Goal: Transaction & Acquisition: Purchase product/service

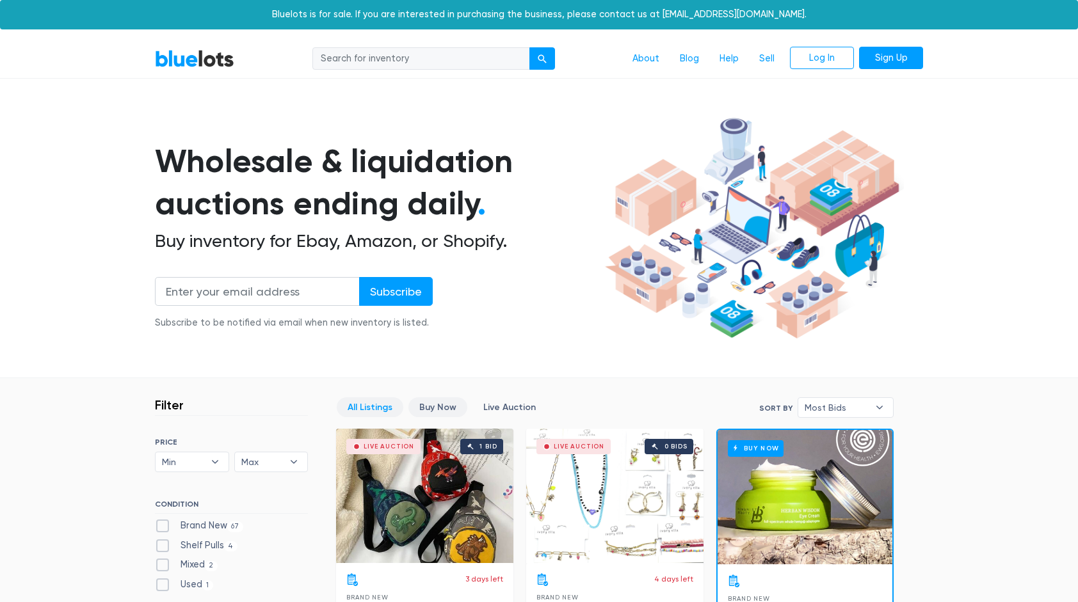
click at [443, 402] on link "Buy Now" at bounding box center [437, 408] width 59 height 20
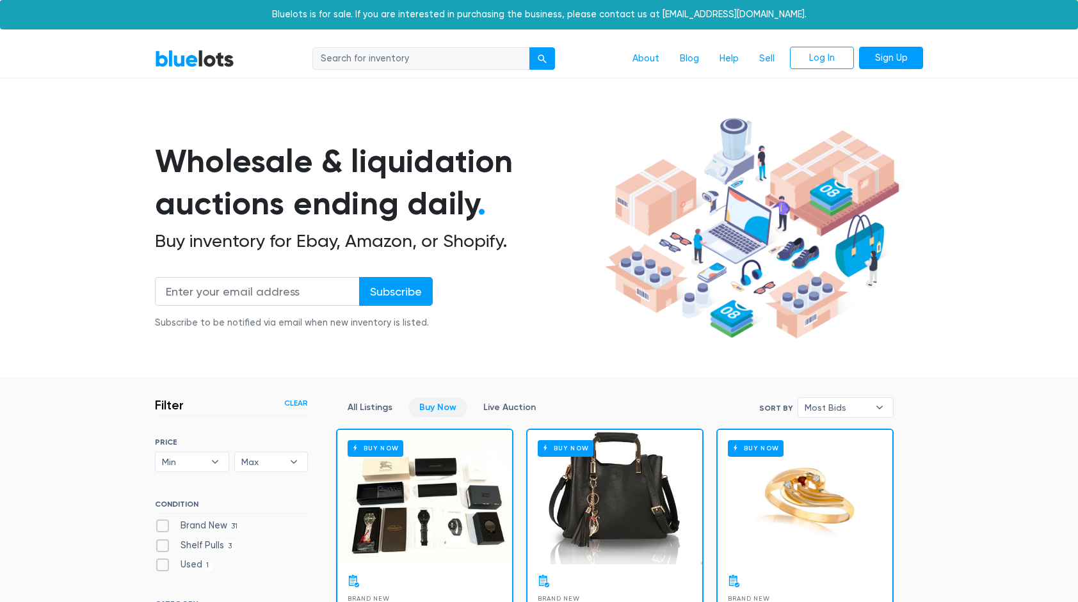
scroll to position [344, 0]
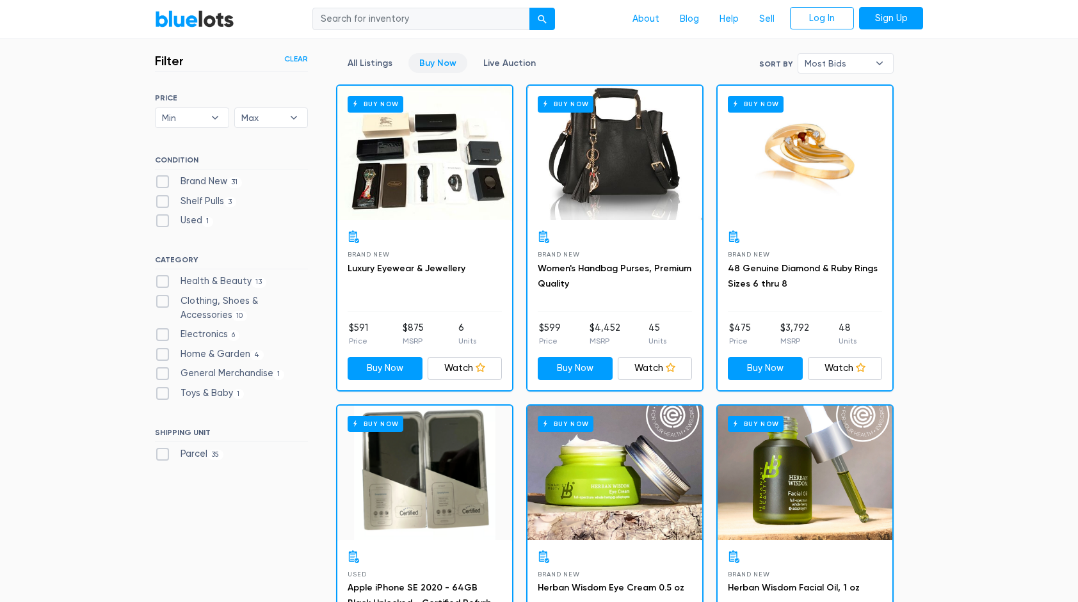
click at [163, 332] on label "Electronics 6" at bounding box center [197, 335] width 85 height 14
click at [163, 332] on input "Electronics 6" at bounding box center [159, 332] width 8 height 8
checkbox input "true"
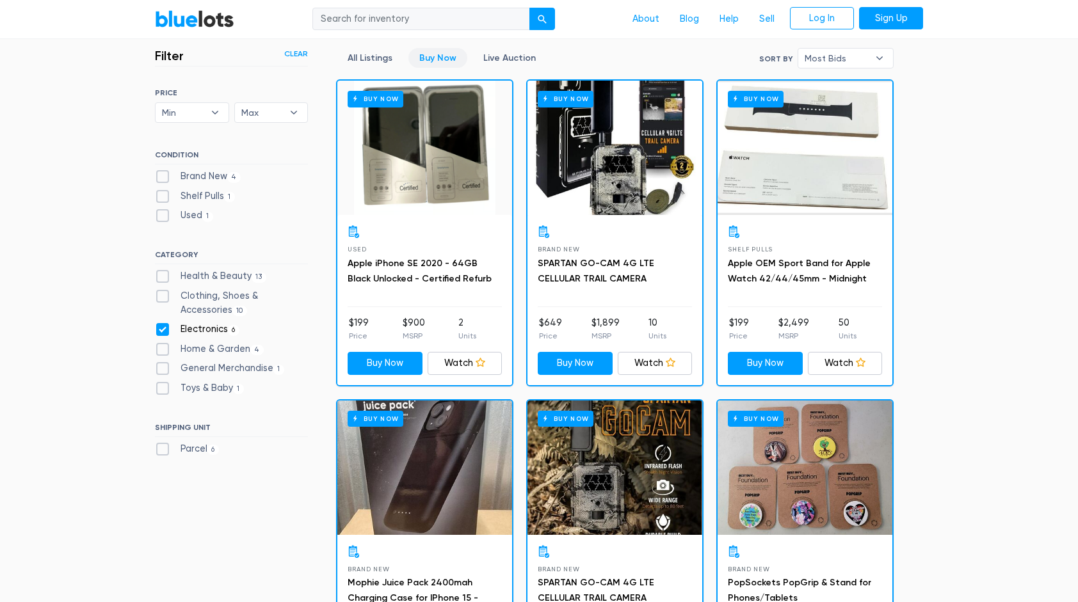
scroll to position [350, 0]
click at [291, 114] on b "▾" at bounding box center [293, 112] width 27 height 19
click at [270, 295] on li "$3,000" at bounding box center [288, 302] width 100 height 20
select select "300000"
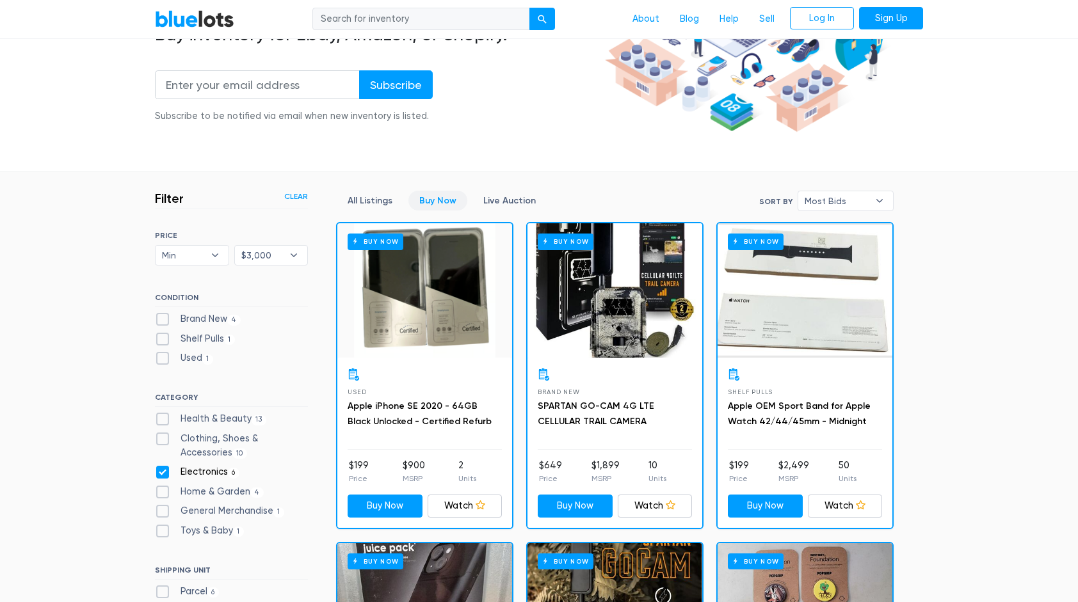
scroll to position [206, 0]
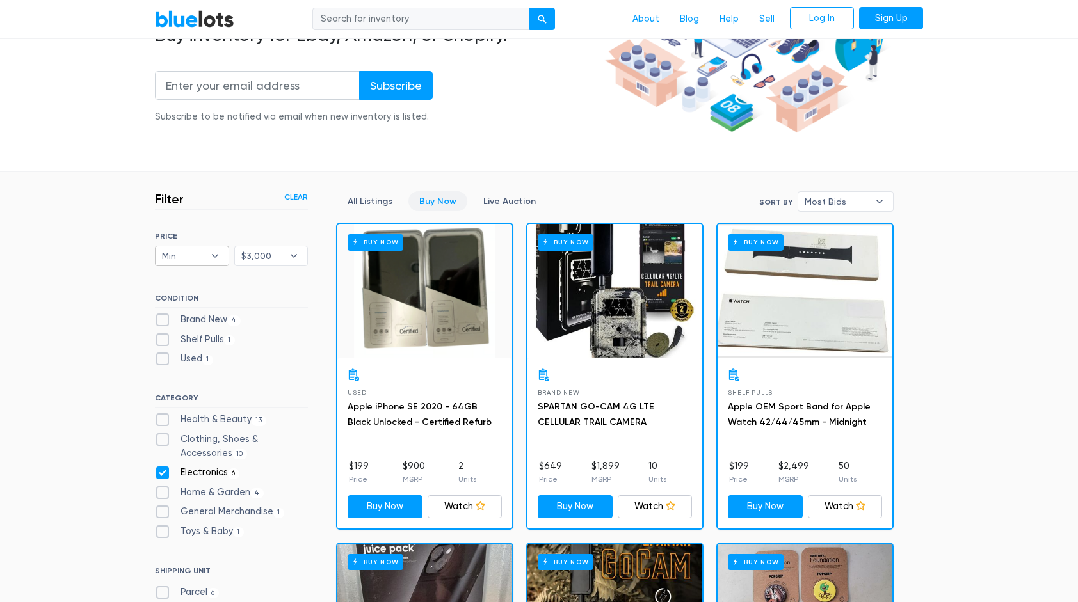
click at [213, 257] on b "▾" at bounding box center [215, 255] width 27 height 19
click at [201, 401] on li "$1,000" at bounding box center [209, 404] width 100 height 20
select select "100000"
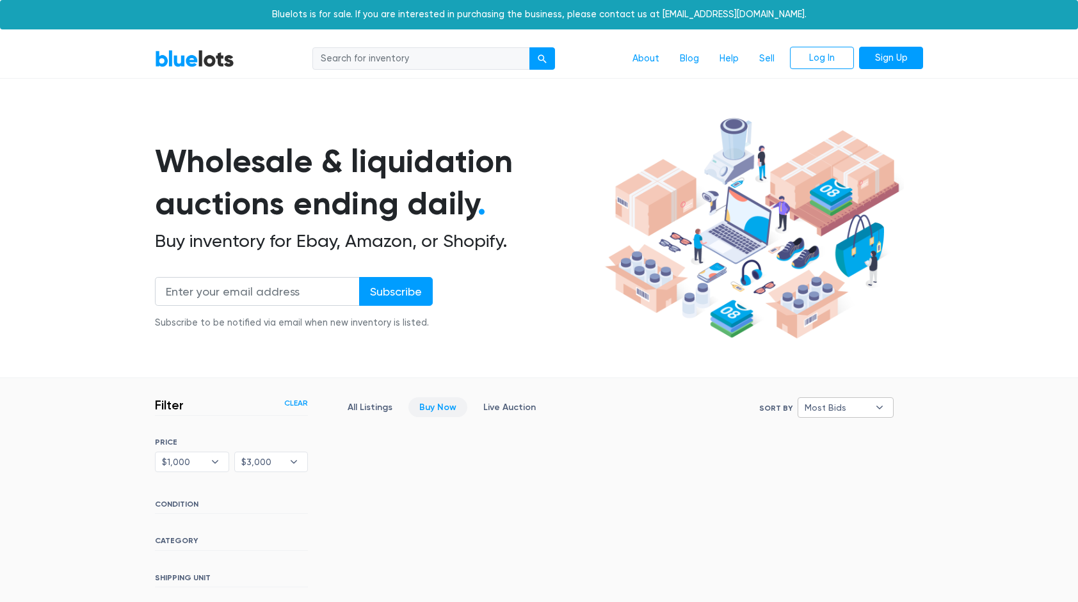
click at [878, 408] on b "▾" at bounding box center [879, 407] width 27 height 19
click at [595, 321] on div "Wholesale & liquidation auctions ending daily . Buy inventory for Ebay, Amazon,…" at bounding box center [378, 242] width 446 height 205
click at [907, 58] on link "Sign Up" at bounding box center [891, 58] width 64 height 23
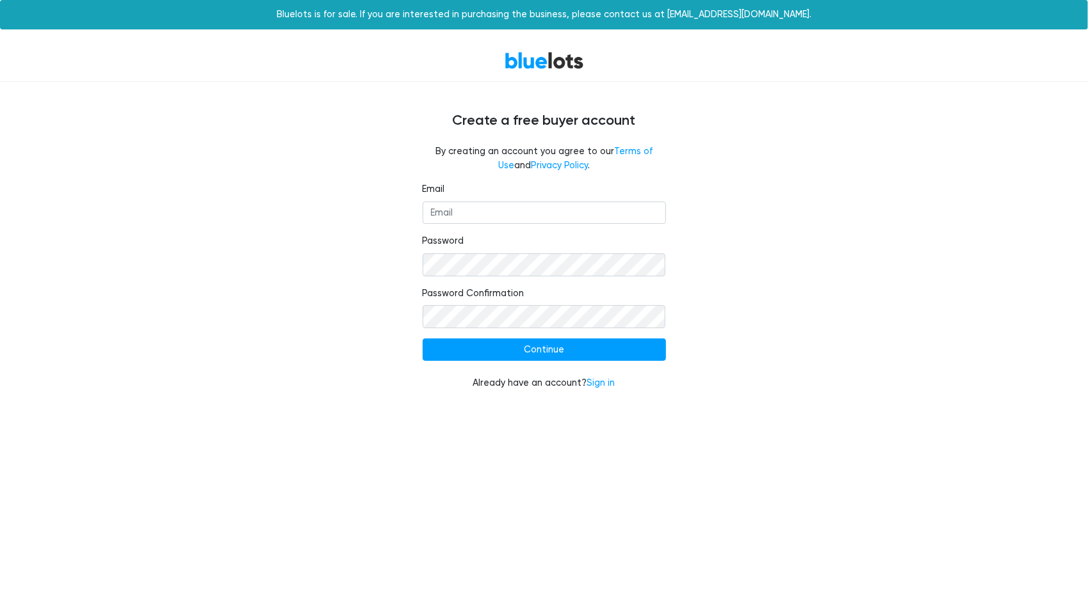
click at [529, 232] on form "Email Password Password Confirmation Continue Already have an account? Sign in" at bounding box center [544, 286] width 243 height 208
click at [529, 220] on input "Email" at bounding box center [544, 213] width 243 height 23
type input "[EMAIL_ADDRESS][DOMAIN_NAME]"
